Goal: Information Seeking & Learning: Compare options

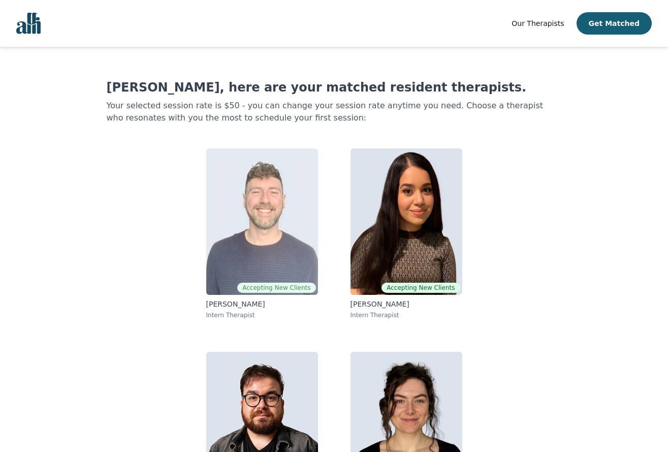
click at [293, 191] on img at bounding box center [262, 221] width 112 height 146
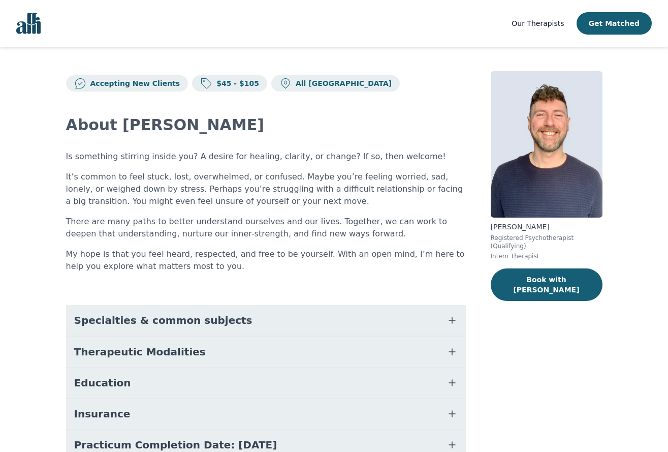
click at [452, 312] on button "Specialties & common subjects" at bounding box center [266, 320] width 400 height 30
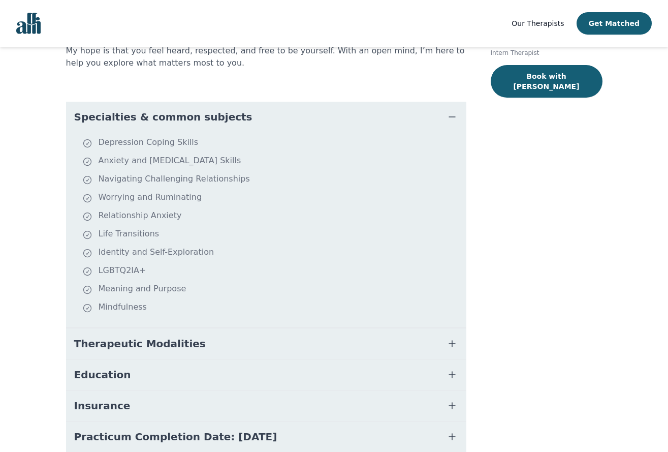
scroll to position [283, 0]
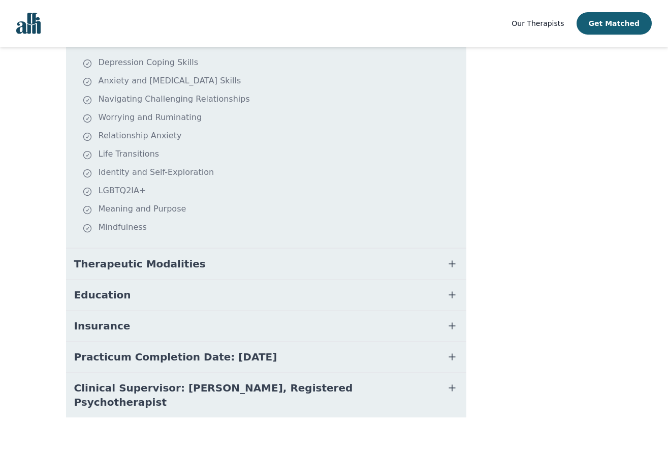
click at [455, 323] on icon "button" at bounding box center [452, 326] width 12 height 12
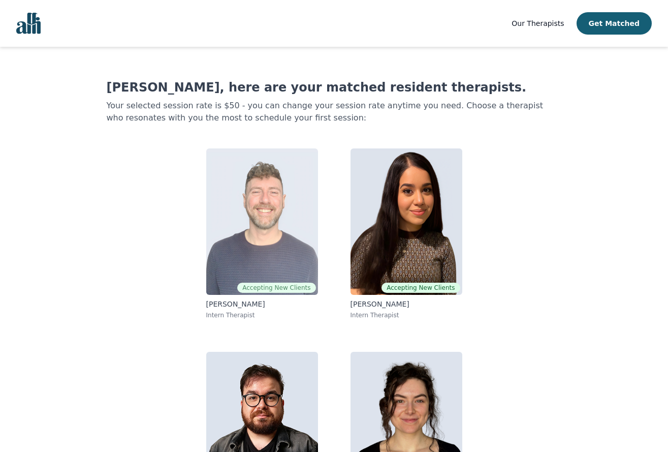
scroll to position [79, 0]
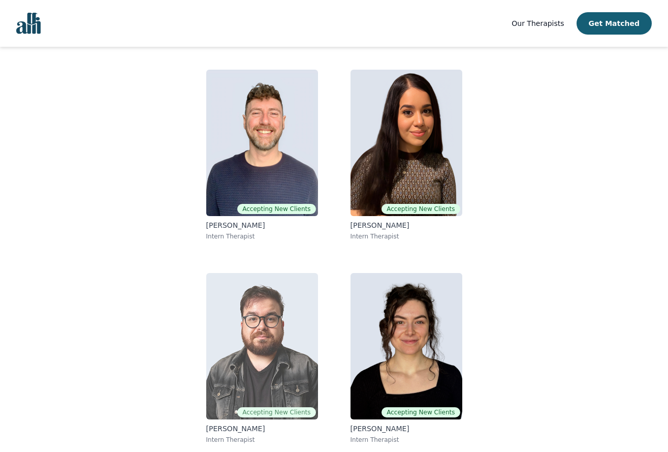
click at [282, 316] on img at bounding box center [262, 346] width 112 height 146
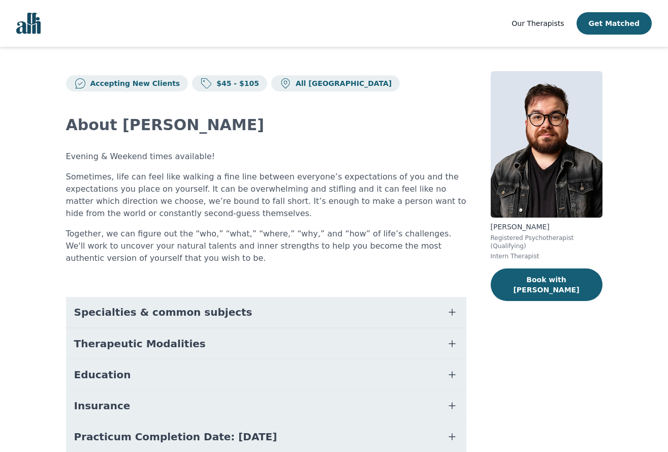
click at [453, 309] on icon "button" at bounding box center [452, 312] width 12 height 12
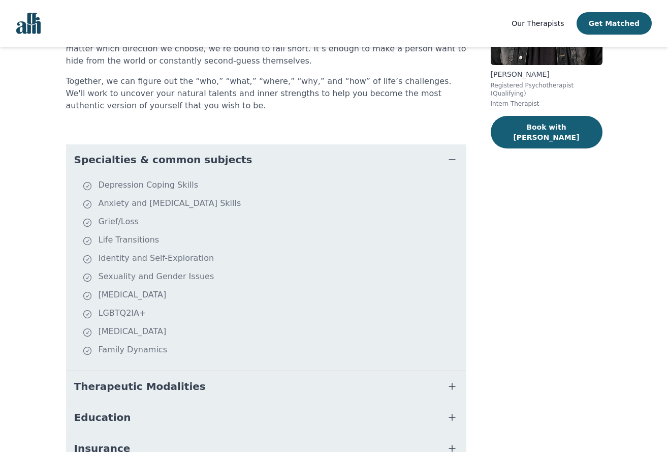
scroll to position [275, 0]
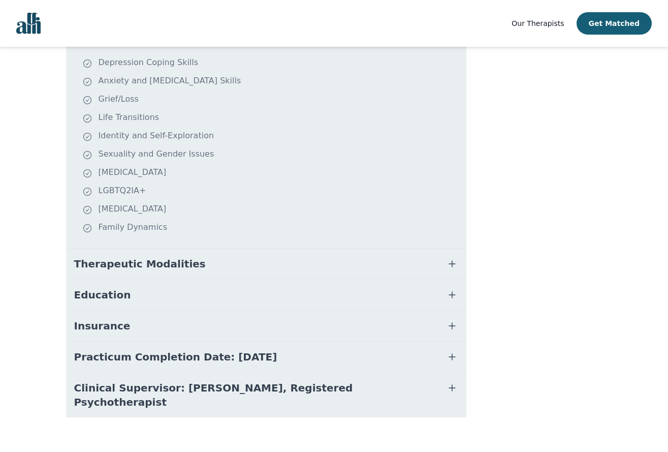
click at [453, 267] on icon "button" at bounding box center [452, 264] width 12 height 12
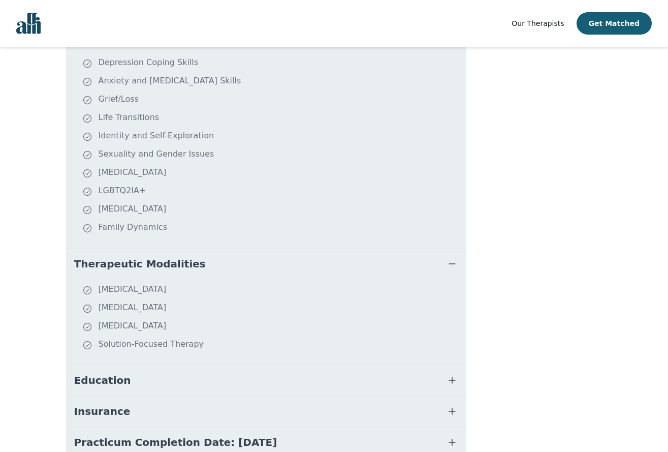
scroll to position [58, 0]
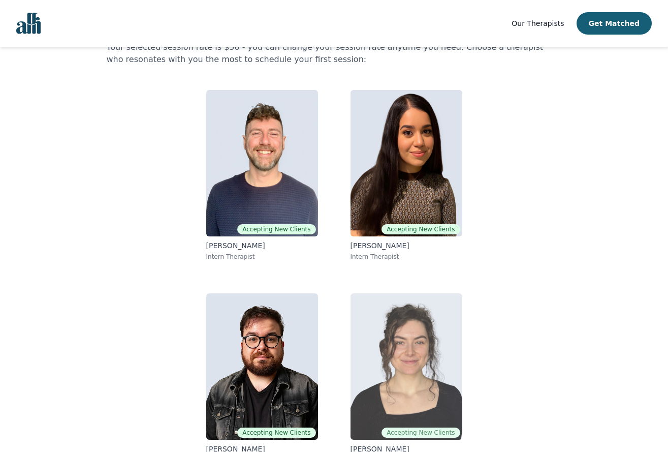
click at [390, 335] on img at bounding box center [407, 366] width 112 height 146
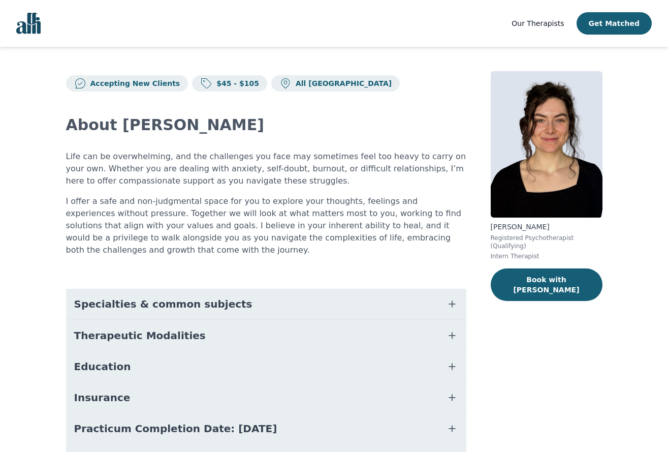
click at [461, 298] on button "Specialties & common subjects" at bounding box center [266, 304] width 400 height 30
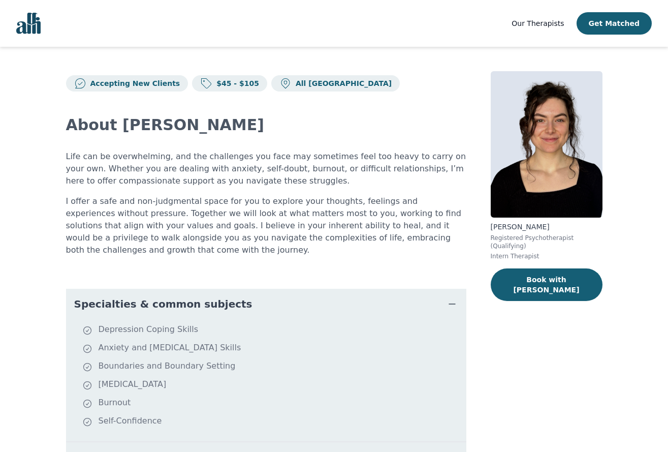
scroll to position [152, 0]
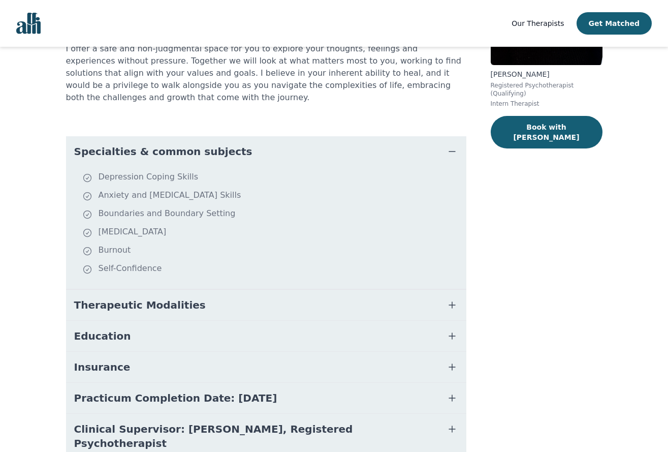
click at [444, 290] on button "Therapeutic Modalities" at bounding box center [266, 305] width 400 height 30
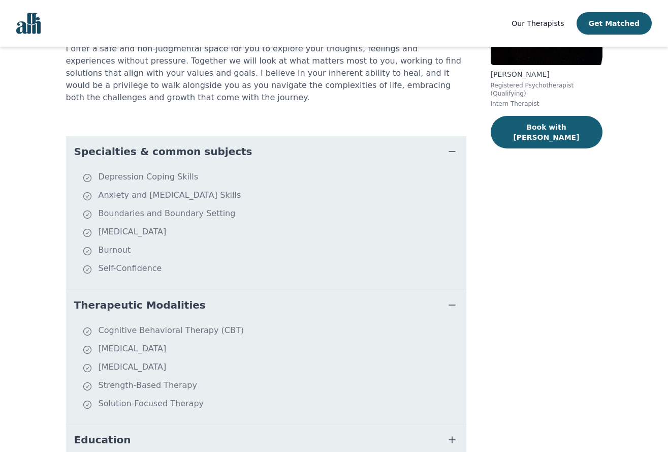
scroll to position [285, 0]
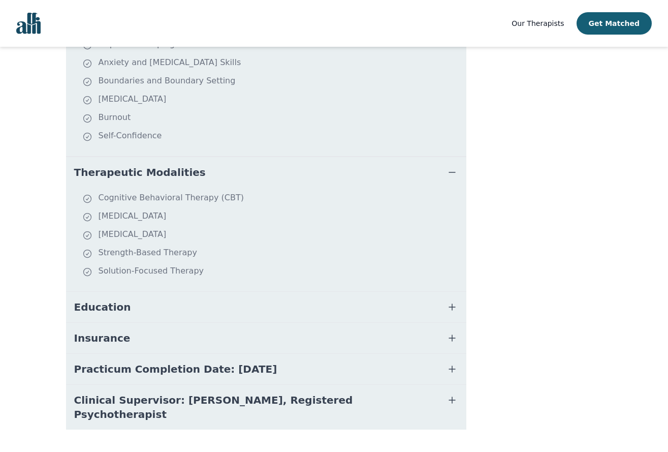
click at [456, 332] on icon "button" at bounding box center [452, 338] width 12 height 12
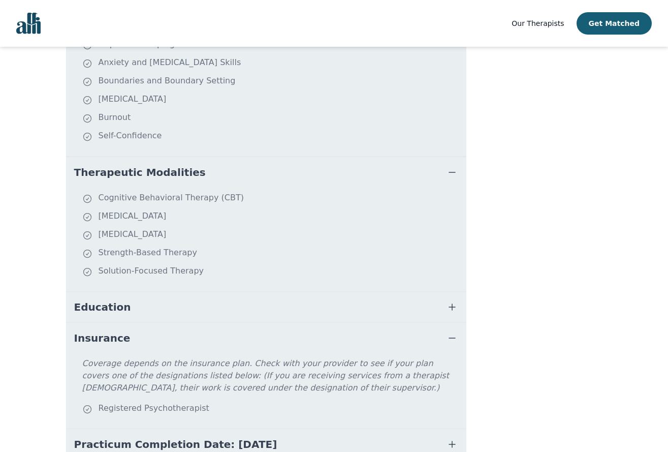
click at [456, 332] on icon "button" at bounding box center [452, 338] width 12 height 12
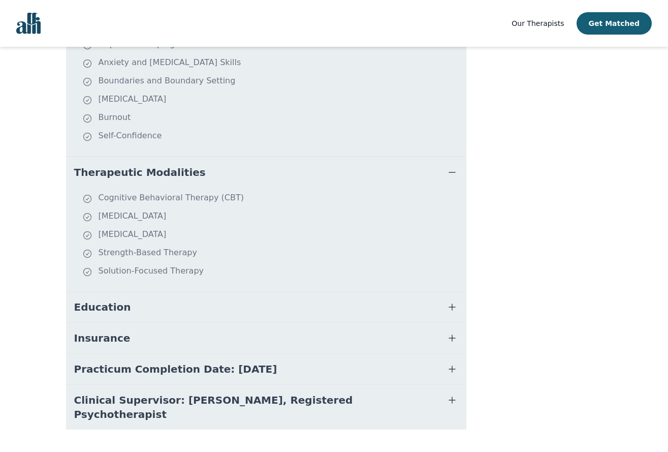
click at [454, 301] on icon "button" at bounding box center [452, 307] width 12 height 12
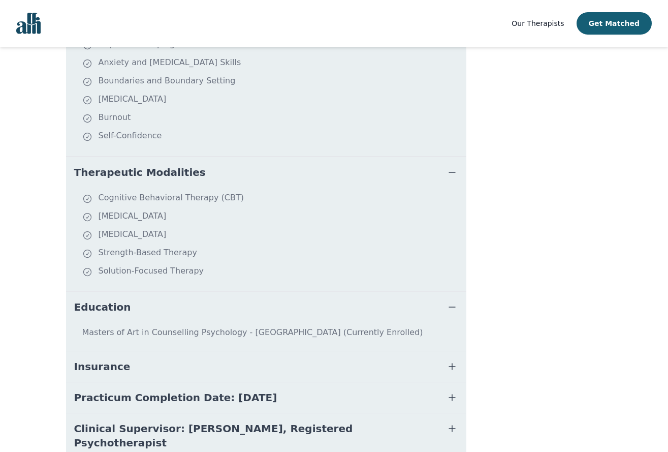
click at [455, 301] on icon "button" at bounding box center [452, 307] width 12 height 12
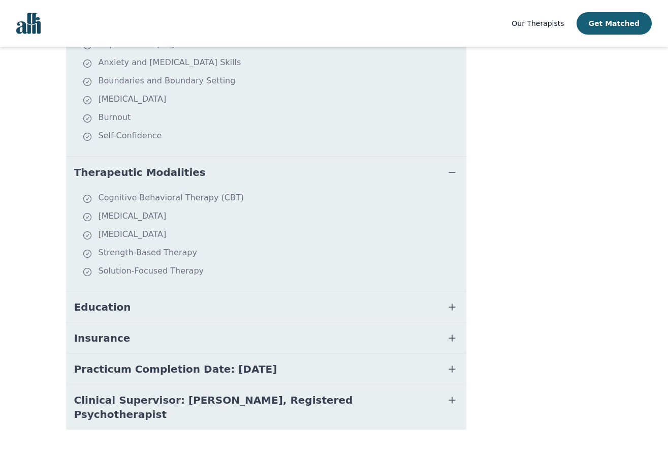
click at [452, 363] on icon "button" at bounding box center [452, 369] width 12 height 12
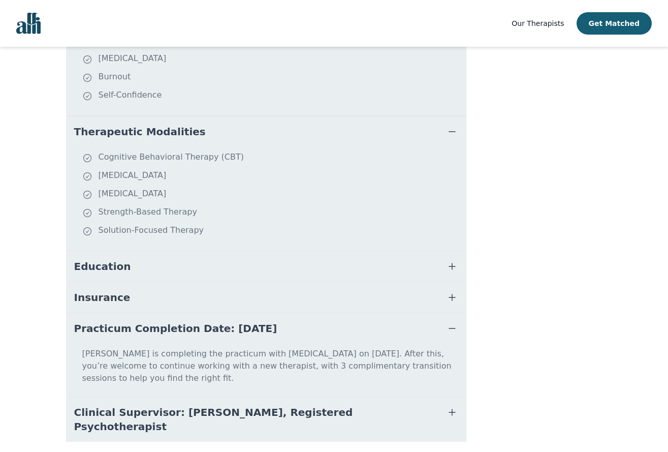
scroll to position [0, 0]
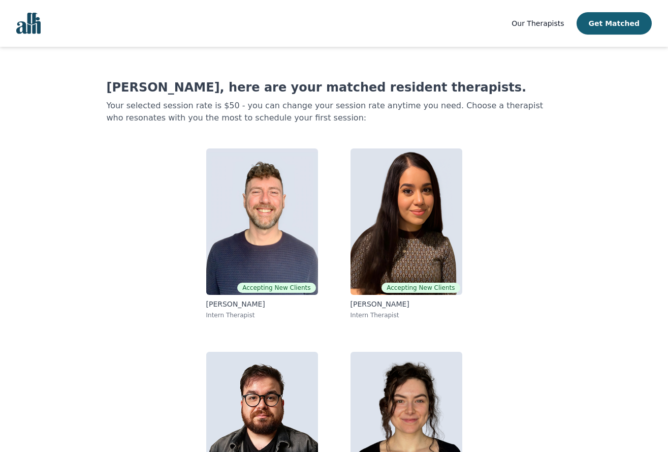
scroll to position [58, 0]
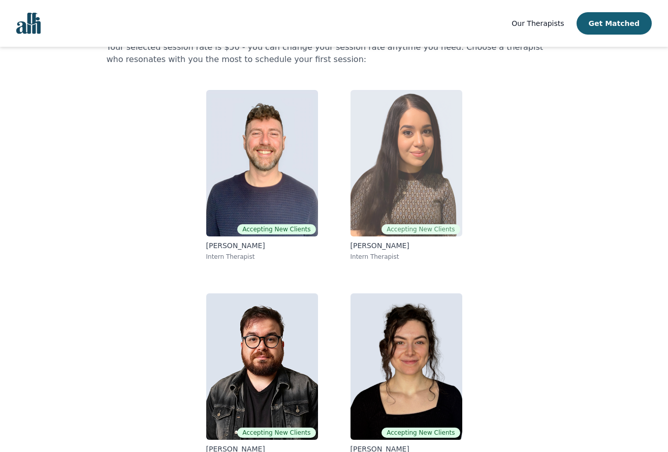
click at [377, 198] on img at bounding box center [407, 163] width 112 height 146
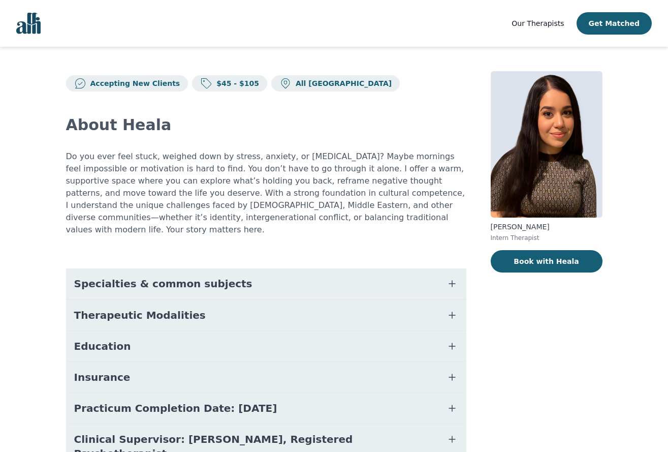
click at [454, 280] on icon "button" at bounding box center [452, 283] width 6 height 6
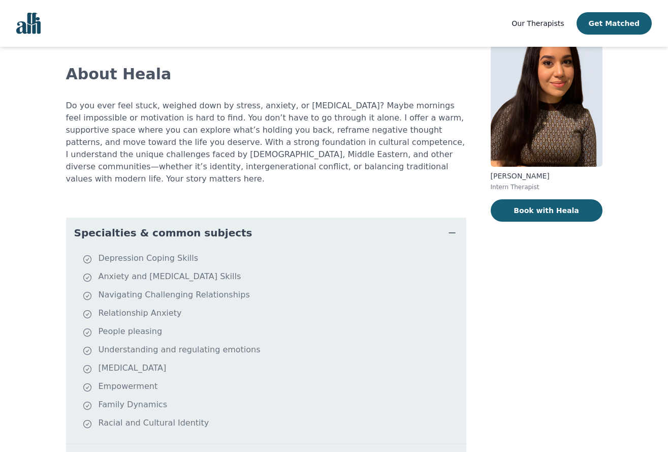
scroll to position [234, 0]
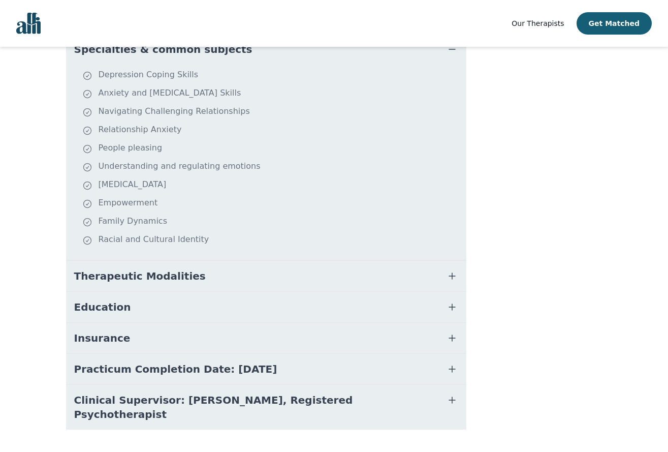
click at [454, 270] on icon "button" at bounding box center [452, 276] width 12 height 12
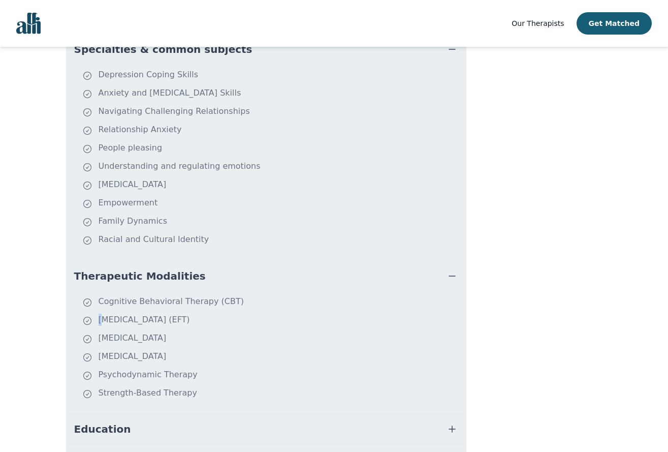
drag, startPoint x: 101, startPoint y: 310, endPoint x: 204, endPoint y: 313, distance: 103.2
click at [204, 313] on li "[MEDICAL_DATA] (EFT)" at bounding box center [272, 320] width 380 height 14
click at [204, 316] on ul "Cognitive Behavioral Therapy (CBT) [MEDICAL_DATA] (EFT) [MEDICAL_DATA] [MEDICAL…" at bounding box center [266, 352] width 392 height 114
drag, startPoint x: 203, startPoint y: 314, endPoint x: 126, endPoint y: 315, distance: 77.2
click at [126, 315] on ul "Cognitive Behavioral Therapy (CBT) [MEDICAL_DATA] (EFT) [MEDICAL_DATA] [MEDICAL…" at bounding box center [266, 352] width 392 height 114
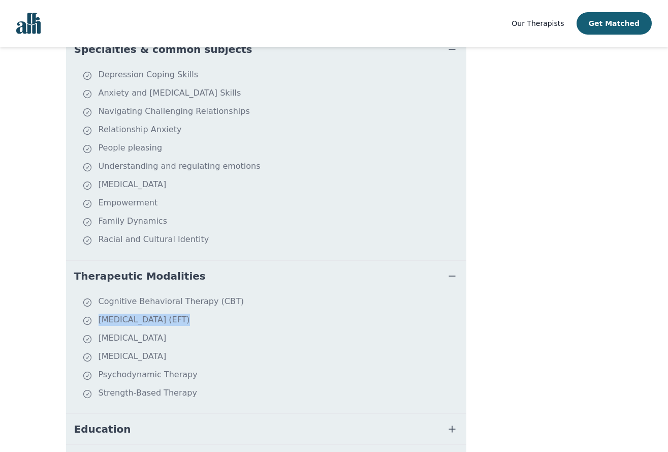
copy li "[MEDICAL_DATA] (EFT)"
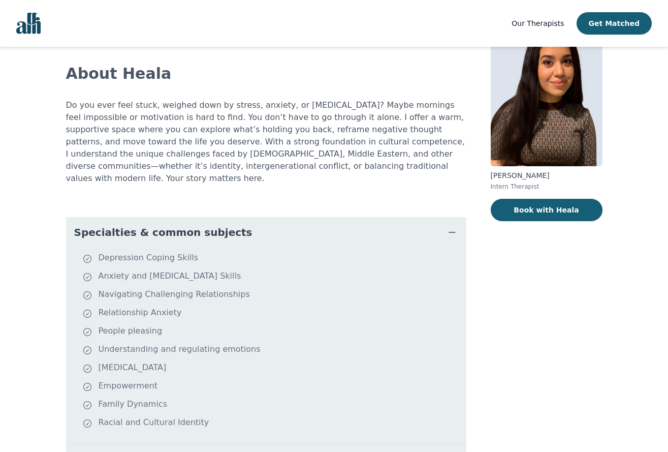
scroll to position [1, 0]
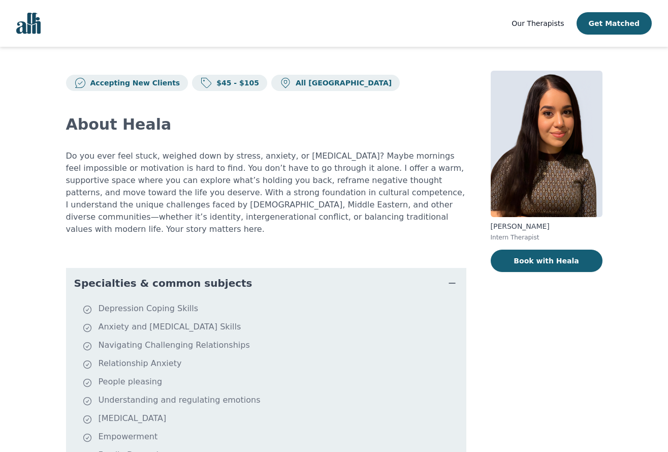
scroll to position [58, 0]
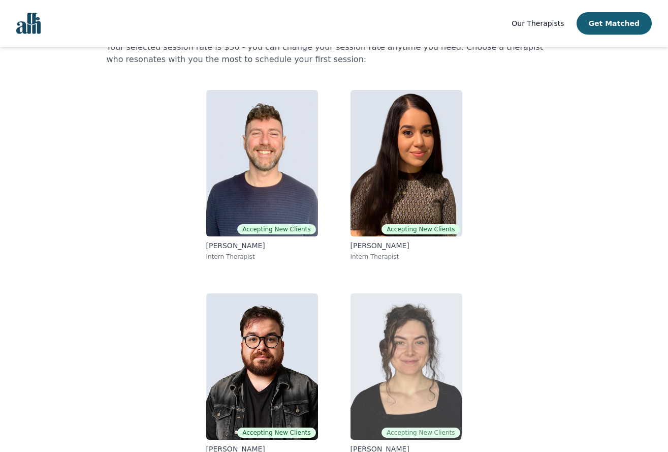
click at [423, 352] on img at bounding box center [407, 366] width 112 height 146
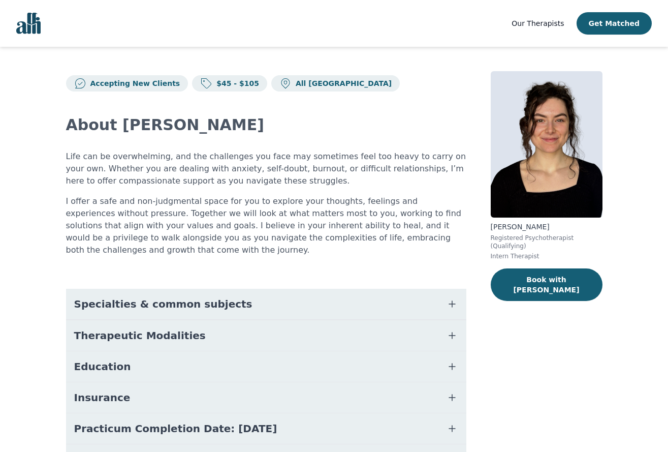
click at [452, 332] on icon "button" at bounding box center [452, 335] width 6 height 6
